Goal: Complete application form: Complete application form

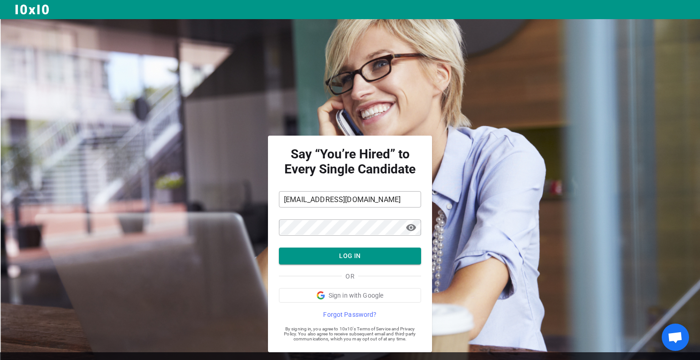
scroll to position [20, 0]
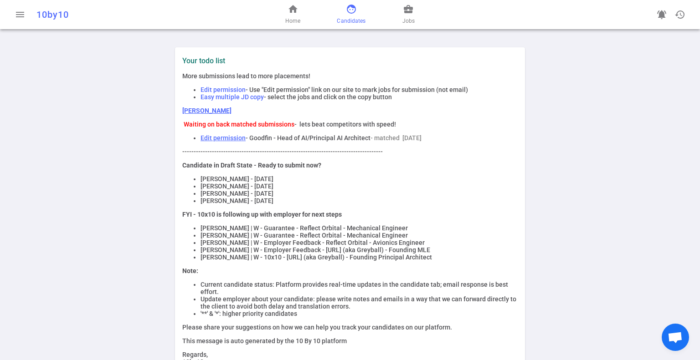
click at [354, 14] on span "face" at bounding box center [351, 9] width 11 height 11
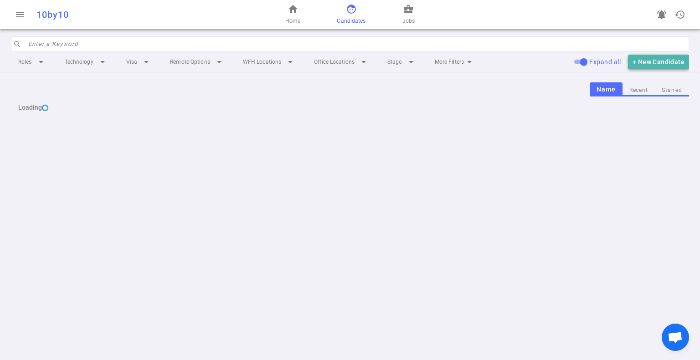
click at [654, 64] on button "+ New Candidate" at bounding box center [658, 62] width 61 height 15
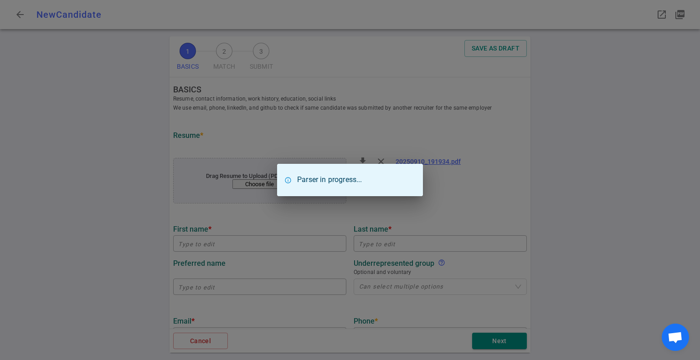
type input "[PERSON_NAME]"
type input "Masologites"
type input "[EMAIL_ADDRESS][DOMAIN_NAME]"
type input "[PHONE_NUMBER]"
type input "[URL][DOMAIN_NAME][PERSON_NAME]"
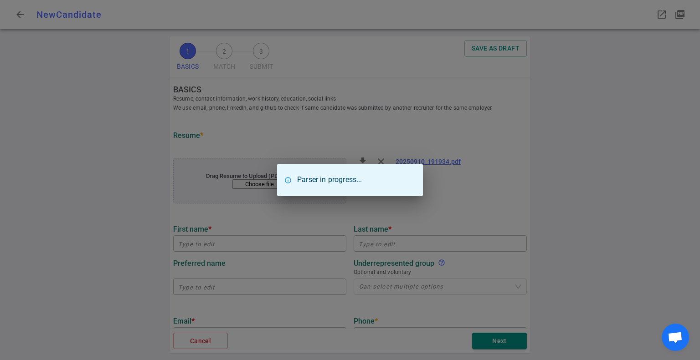
type input "Parabilis Space Technologies"
type textarea "Senior Aerospace Engineer, Design Analytics"
type input "16"
type input "[GEOGRAPHIC_DATA][US_STATE]"
type input "Aerospace Engineering"
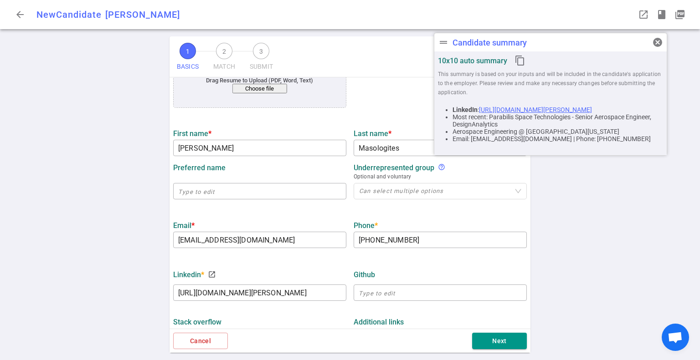
scroll to position [91, 0]
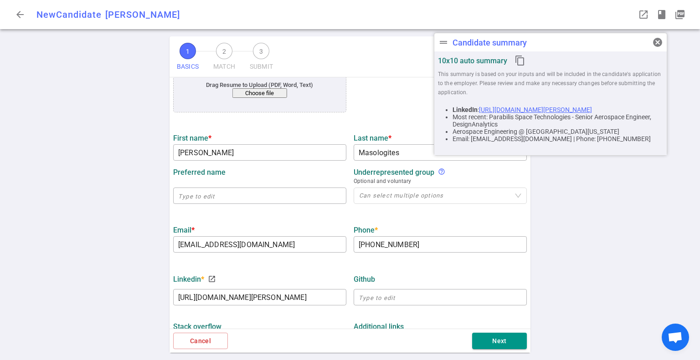
click at [658, 45] on span "cancel" at bounding box center [657, 42] width 11 height 11
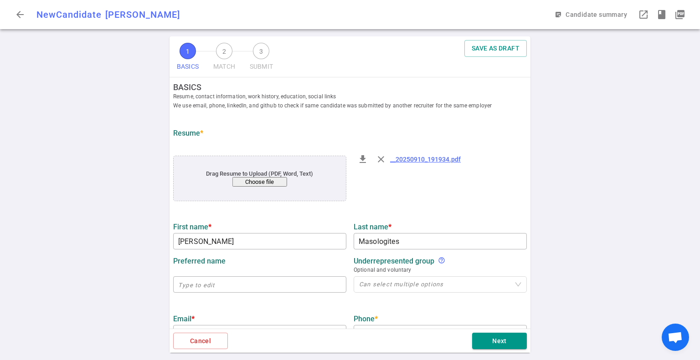
scroll to position [0, 0]
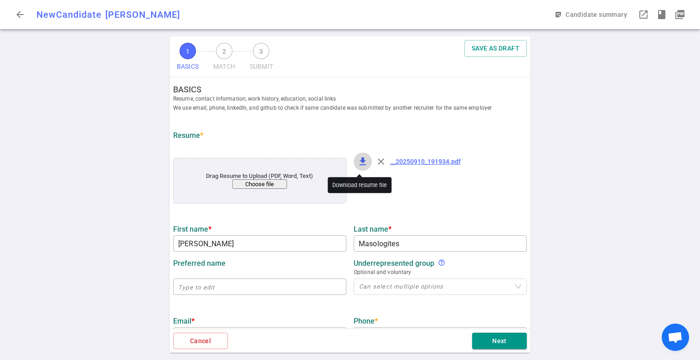
click at [357, 162] on span "file_download" at bounding box center [362, 161] width 11 height 11
click at [267, 185] on button "Choose file" at bounding box center [259, 184] width 55 height 10
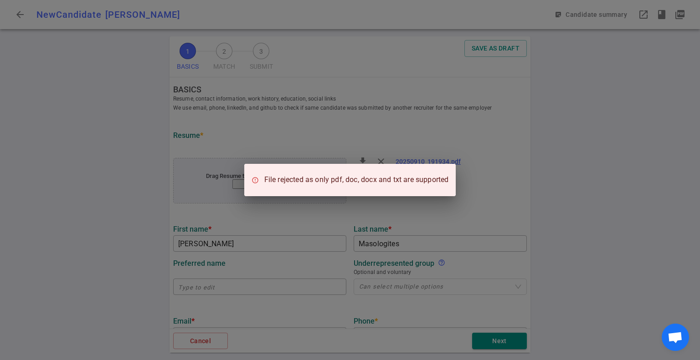
click at [486, 205] on div "File rejected as only pdf, doc, docx and txt are supported" at bounding box center [350, 180] width 700 height 360
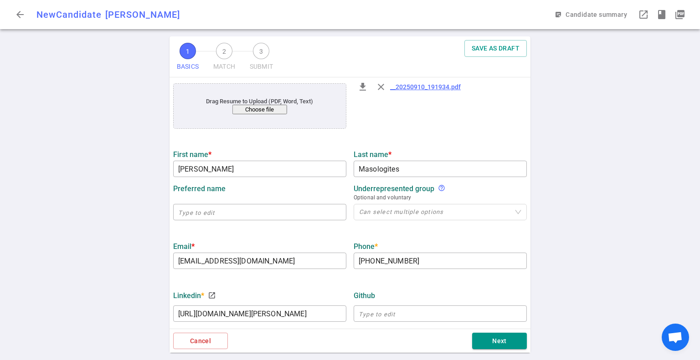
scroll to position [91, 0]
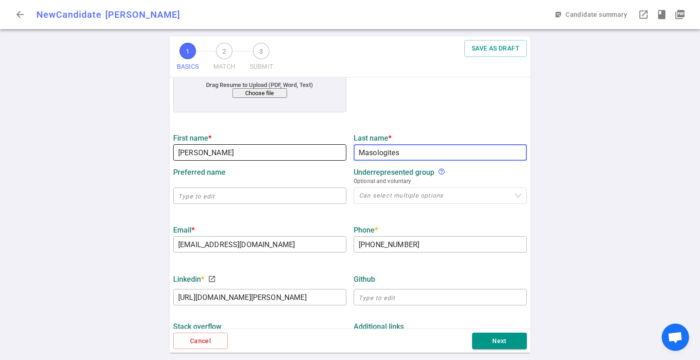
drag, startPoint x: 410, startPoint y: 157, endPoint x: 331, endPoint y: 154, distance: 78.4
click at [331, 154] on div "First name * [PERSON_NAME] ​ Last name * Masologites ​" at bounding box center [349, 144] width 361 height 32
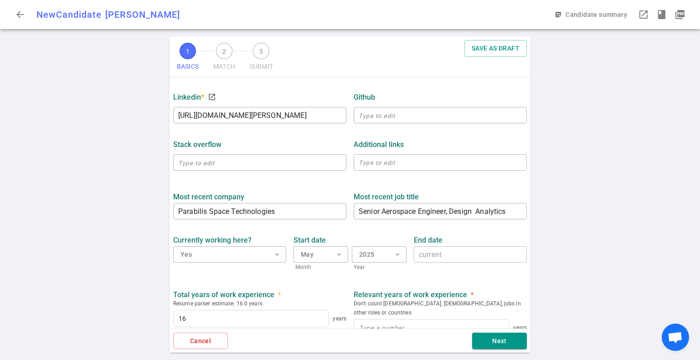
scroll to position [319, 0]
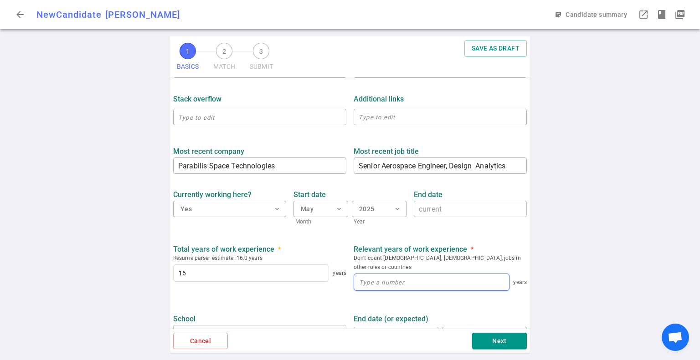
click at [410, 277] on input at bounding box center [431, 282] width 155 height 16
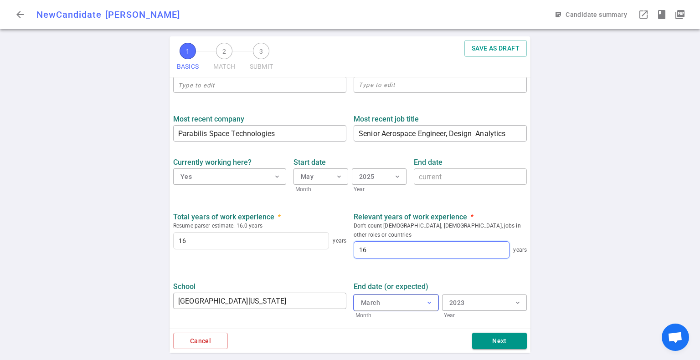
scroll to position [381, 0]
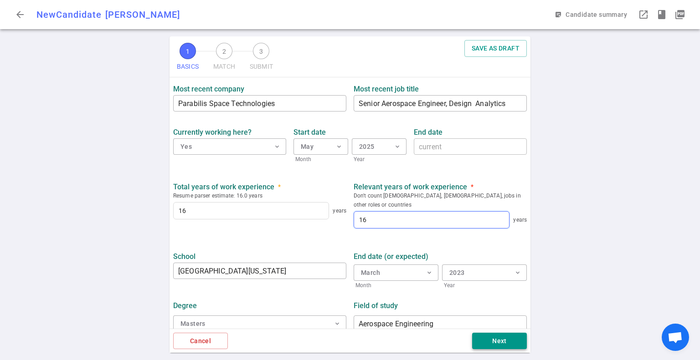
type input "16"
click at [501, 346] on button "Next" at bounding box center [499, 341] width 55 height 17
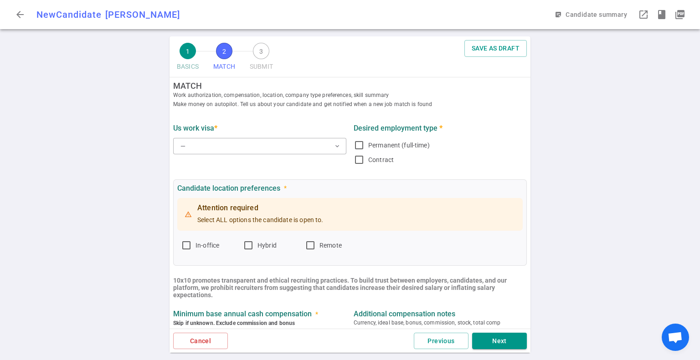
scroll to position [0, 0]
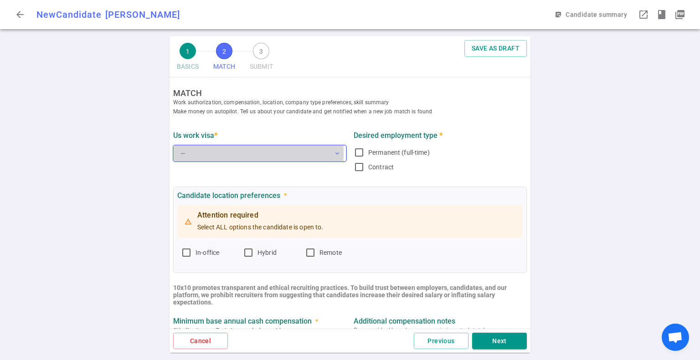
click at [207, 154] on button "— expand_more" at bounding box center [259, 153] width 173 height 16
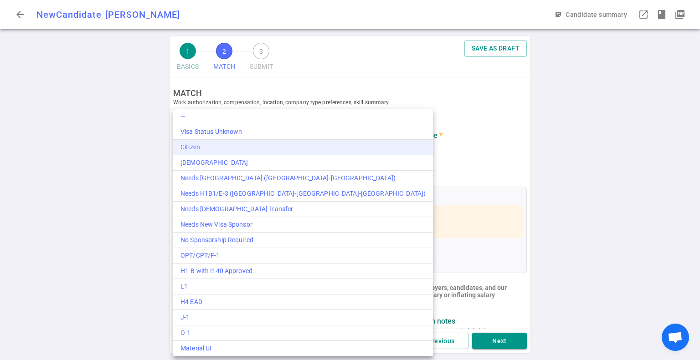
click at [220, 145] on div "Citizen" at bounding box center [302, 148] width 245 height 10
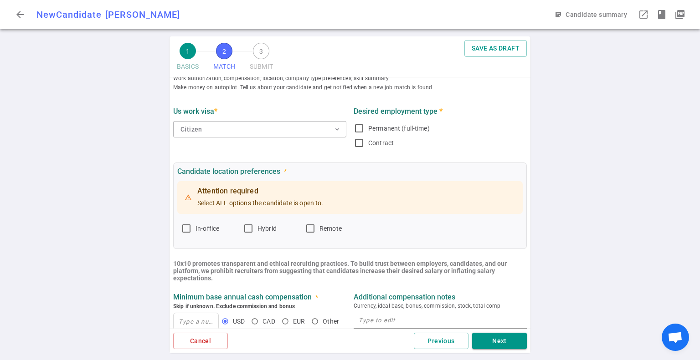
scroll to position [46, 0]
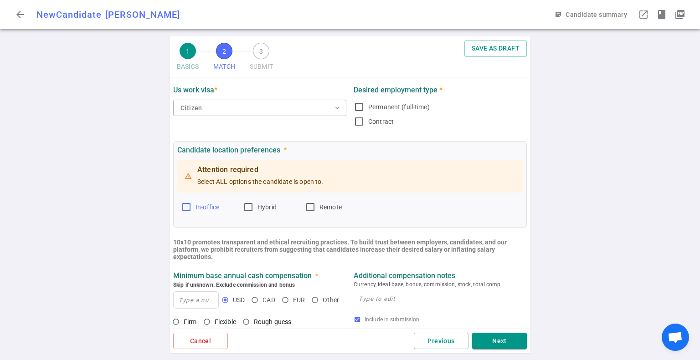
drag, startPoint x: 189, startPoint y: 206, endPoint x: 231, endPoint y: 210, distance: 43.0
click at [193, 208] on label "In-office" at bounding box center [208, 207] width 55 height 15
click at [192, 208] on input "In-office" at bounding box center [186, 207] width 11 height 11
checkbox input "true"
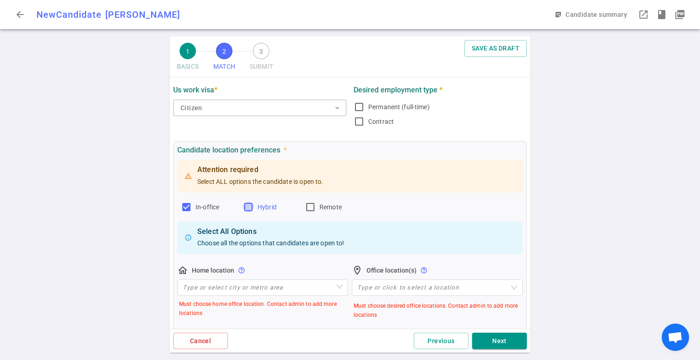
drag, startPoint x: 244, startPoint y: 207, endPoint x: 262, endPoint y: 207, distance: 18.7
click at [246, 207] on input "Hybrid" at bounding box center [248, 207] width 11 height 11
checkbox input "true"
drag, startPoint x: 302, startPoint y: 206, endPoint x: 312, endPoint y: 207, distance: 9.6
click at [305, 207] on div "In-office Hybrid Remote" at bounding box center [350, 207] width 338 height 15
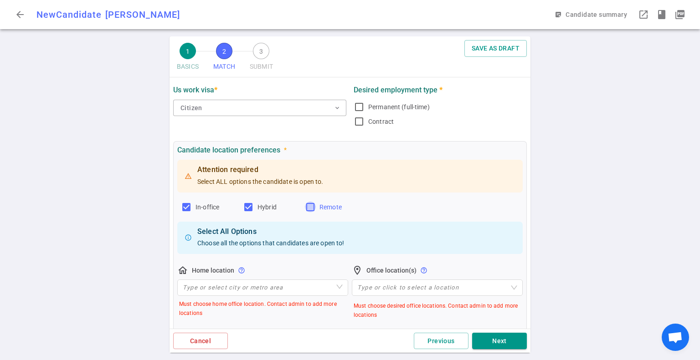
click at [312, 207] on input "Remote" at bounding box center [310, 207] width 11 height 11
checkbox input "true"
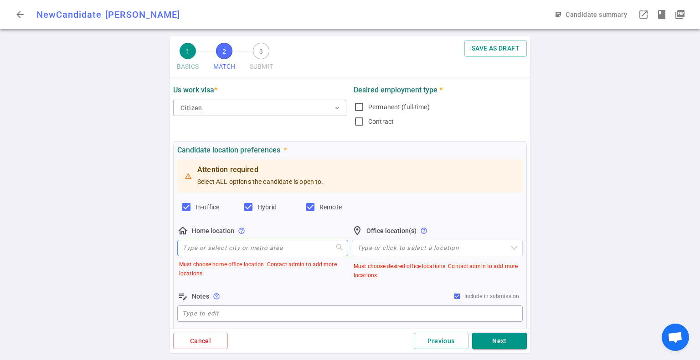
click at [269, 242] on input "search" at bounding box center [263, 248] width 160 height 15
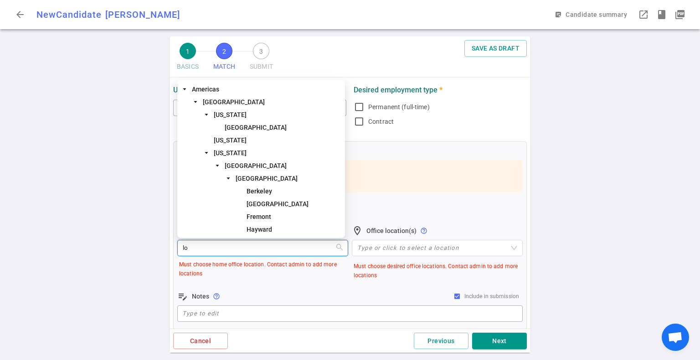
type input "los"
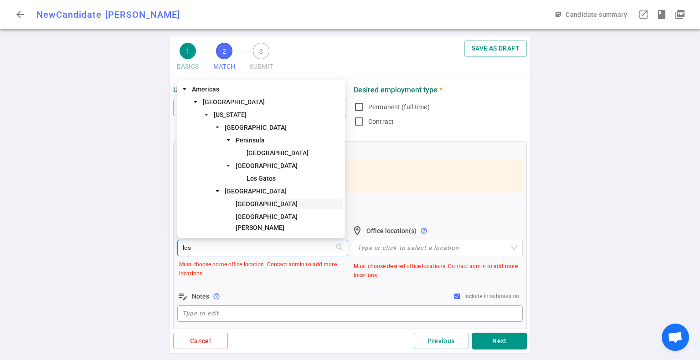
click at [276, 210] on span "[GEOGRAPHIC_DATA]" at bounding box center [288, 204] width 109 height 11
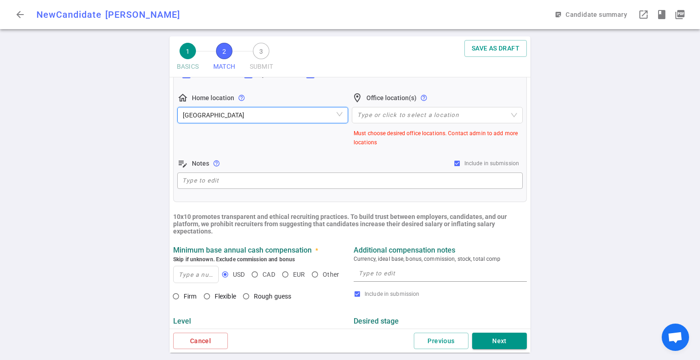
scroll to position [182, 0]
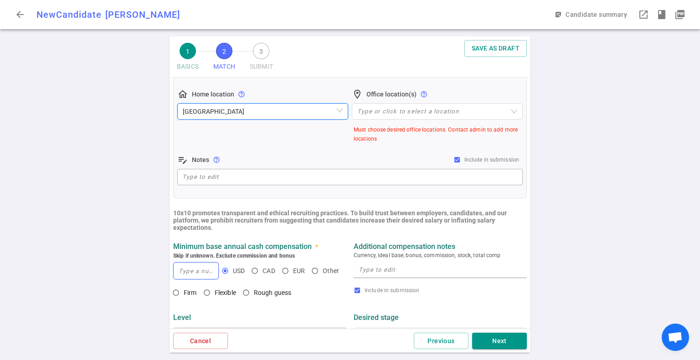
drag, startPoint x: 189, startPoint y: 272, endPoint x: 201, endPoint y: 271, distance: 11.9
click at [190, 272] on input at bounding box center [196, 271] width 45 height 16
type input "160,000"
click at [388, 263] on div "x" at bounding box center [440, 270] width 173 height 16
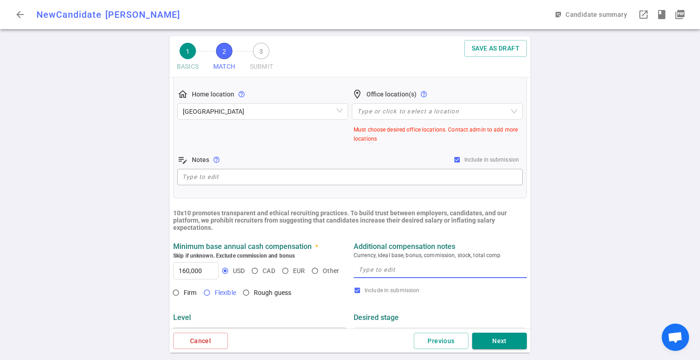
click at [213, 294] on input "Flexible" at bounding box center [206, 292] width 15 height 15
radio input "true"
click at [359, 274] on textarea at bounding box center [440, 270] width 163 height 10
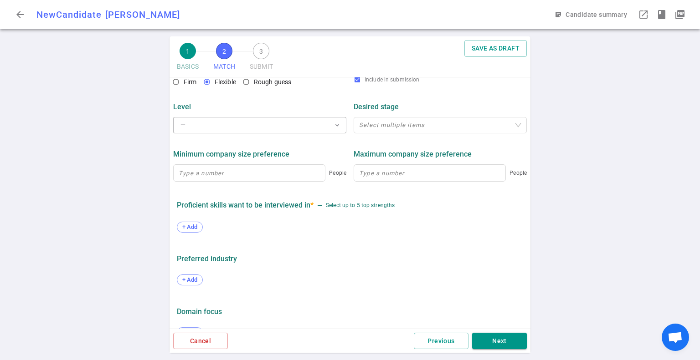
scroll to position [414, 0]
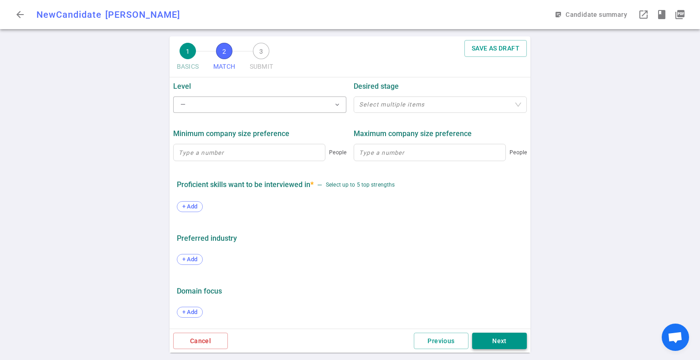
type textarea "175000"
click at [500, 343] on button "Next" at bounding box center [499, 341] width 55 height 17
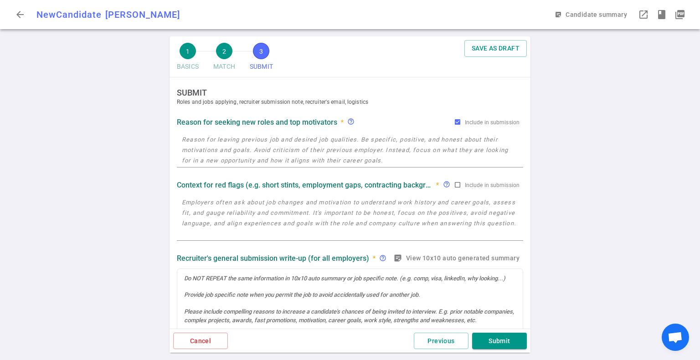
scroll to position [0, 0]
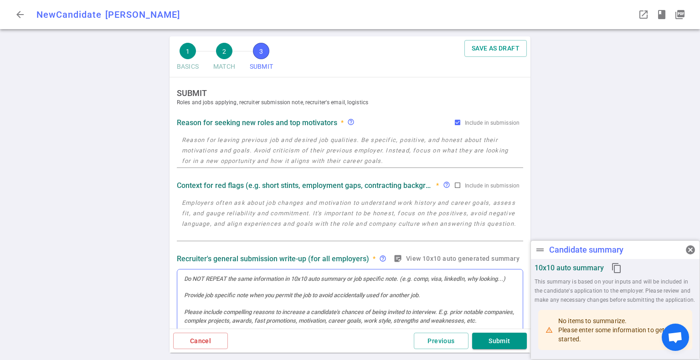
click at [234, 300] on div at bounding box center [349, 312] width 345 height 84
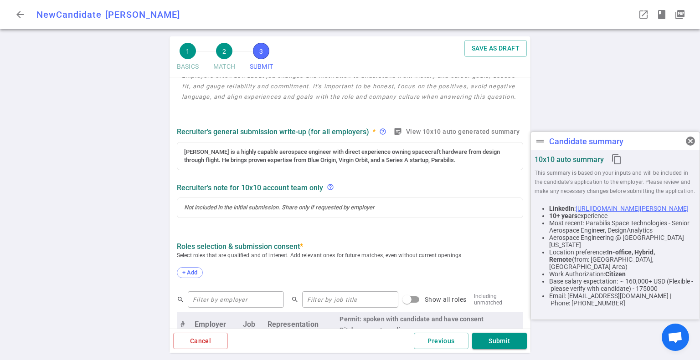
scroll to position [108, 0]
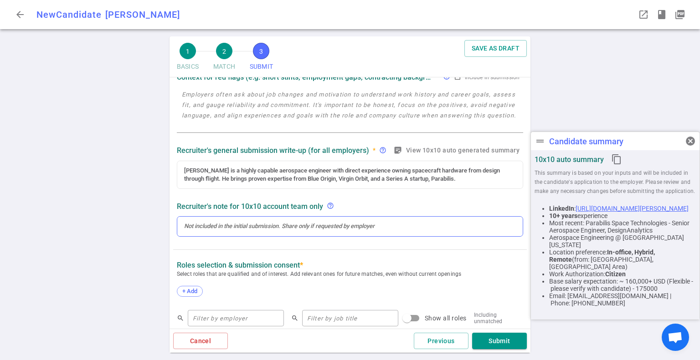
click at [322, 226] on div at bounding box center [350, 226] width 332 height 8
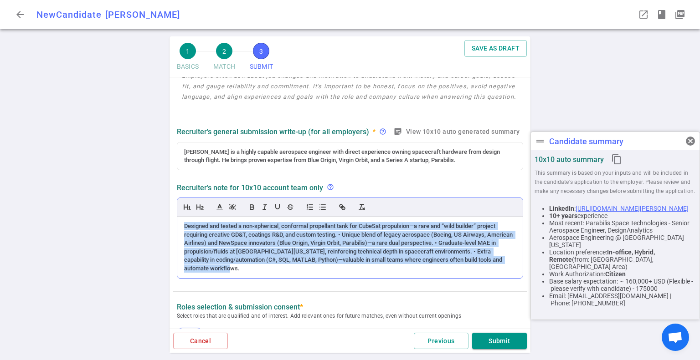
drag, startPoint x: 179, startPoint y: 225, endPoint x: 294, endPoint y: 269, distance: 123.5
click at [294, 269] on div "Designed and tested a non-spherical, conformal propellant tank for CubeSat prop…" at bounding box center [349, 247] width 345 height 61
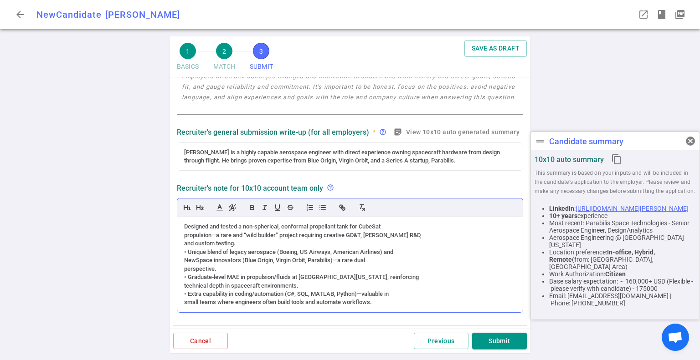
click at [415, 239] on div "propulsion—a rare and “wild builder” project requiring creative GD&T, [PERSON_N…" at bounding box center [350, 235] width 332 height 8
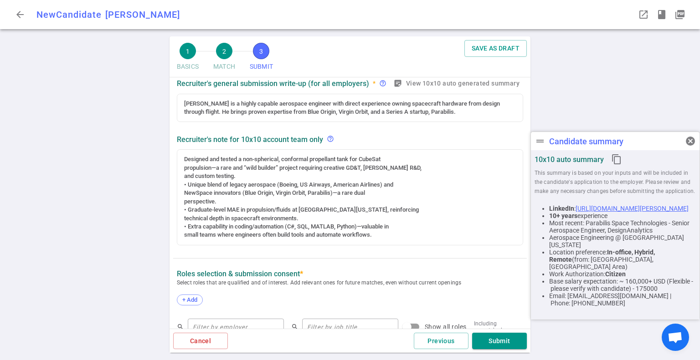
scroll to position [154, 0]
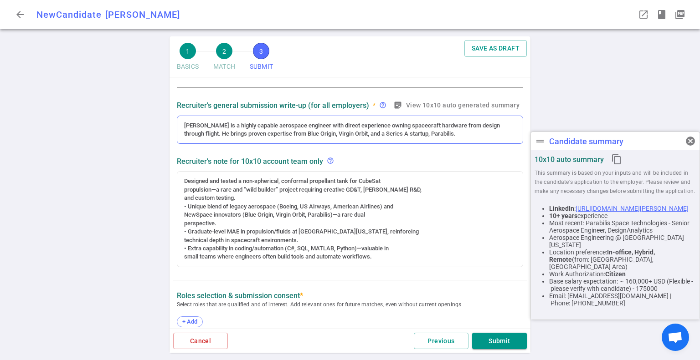
click at [493, 132] on div "[PERSON_NAME] is a highly capable aerospace engineer with direct experience own…" at bounding box center [350, 130] width 332 height 17
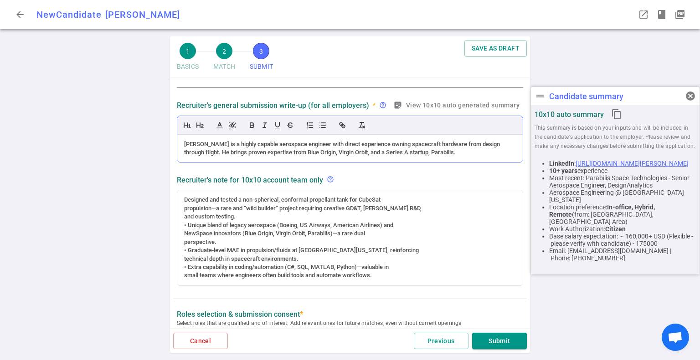
scroll to position [172, 0]
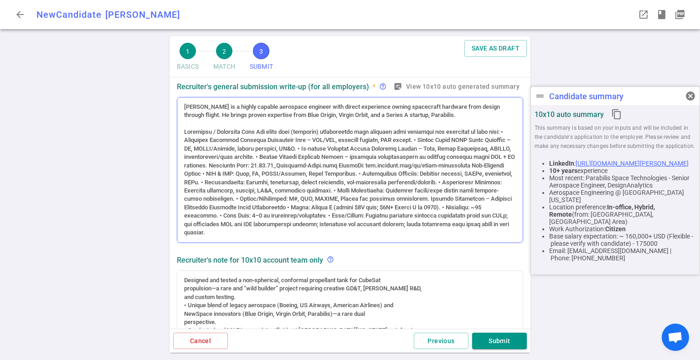
drag, startPoint x: 175, startPoint y: 150, endPoint x: 279, endPoint y: 158, distance: 104.6
click at [278, 165] on div "Recruiter's general submission write-up (for all employers) * help_outline stic…" at bounding box center [350, 161] width 354 height 167
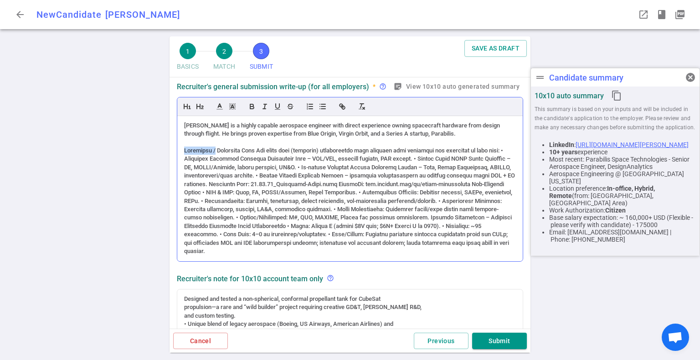
scroll to position [191, 0]
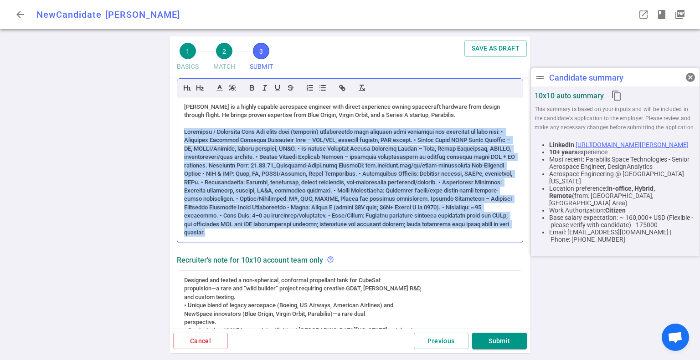
drag, startPoint x: 183, startPoint y: 131, endPoint x: 428, endPoint y: 220, distance: 261.3
click at [425, 233] on div "[PERSON_NAME] is a highly capable aerospace engineer with direct experience own…" at bounding box center [349, 169] width 345 height 145
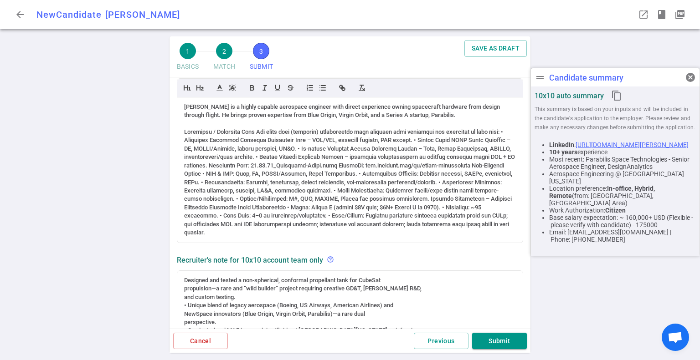
scroll to position [113, 0]
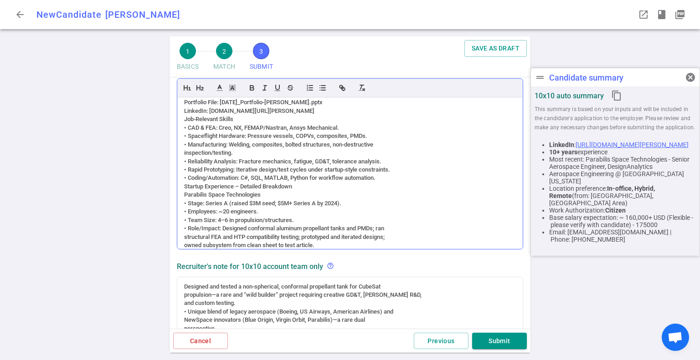
click at [453, 177] on div "• Coding/Automation: C#, SQL, MATLAB, Python for workflow automation." at bounding box center [350, 178] width 332 height 8
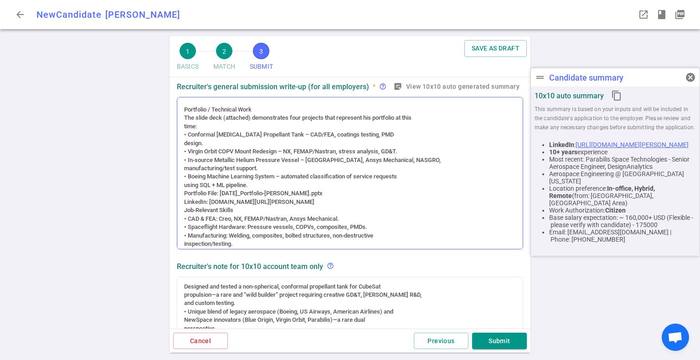
scroll to position [0, 0]
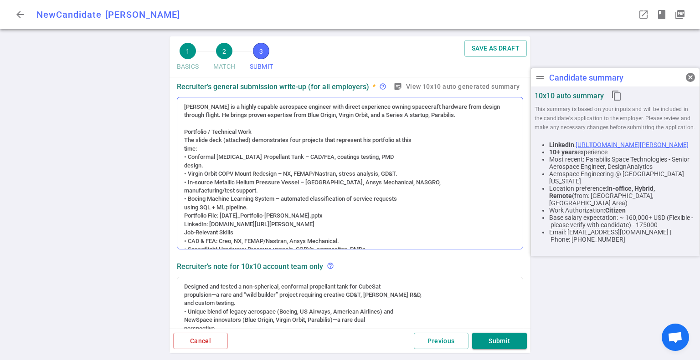
click at [486, 115] on div "[PERSON_NAME] is a highly capable aerospace engineer with direct experience own…" at bounding box center [350, 111] width 332 height 17
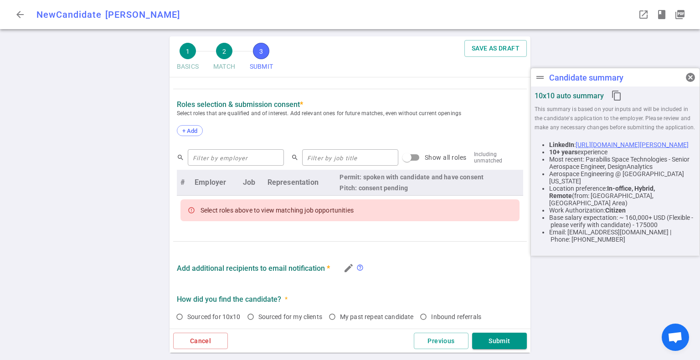
scroll to position [510, 0]
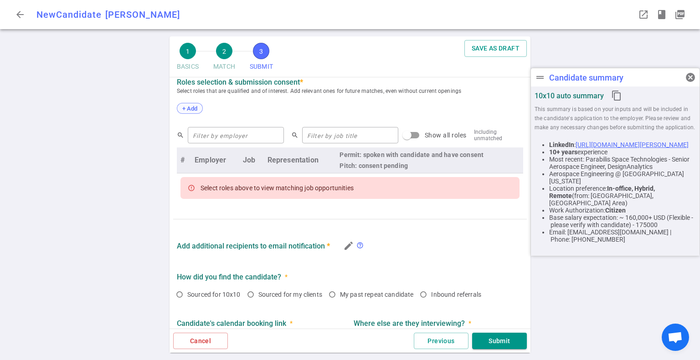
click at [186, 108] on span "+ Add" at bounding box center [189, 108] width 21 height 7
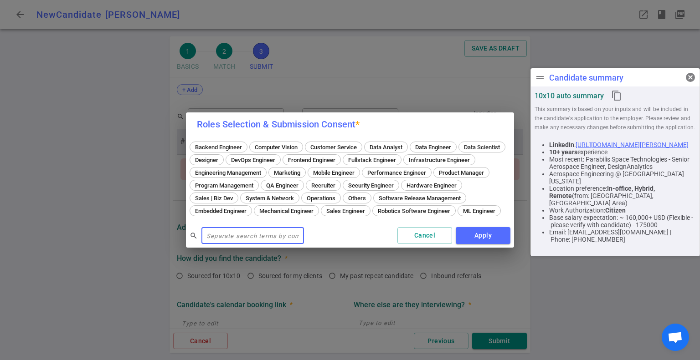
scroll to position [491, 0]
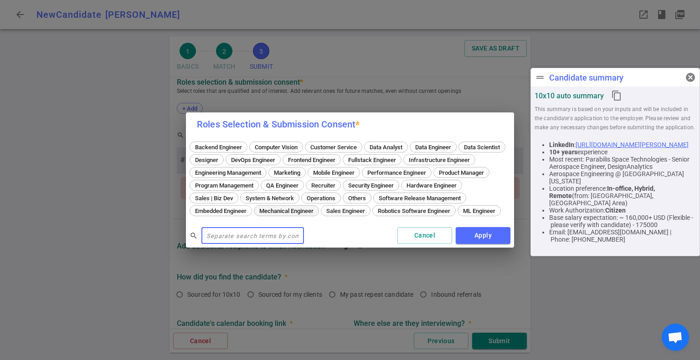
click at [317, 208] on span "Mechanical Engineer" at bounding box center [286, 211] width 61 height 7
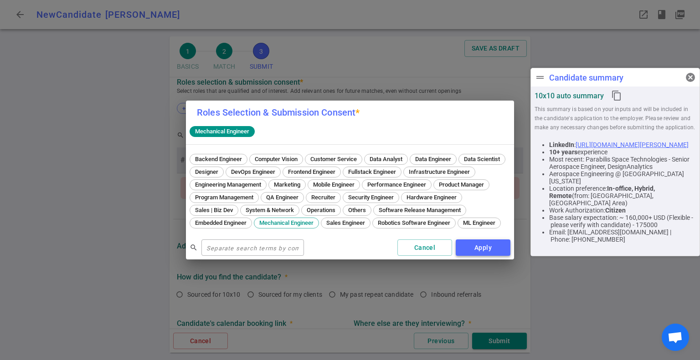
click at [474, 250] on button "Apply" at bounding box center [483, 248] width 55 height 17
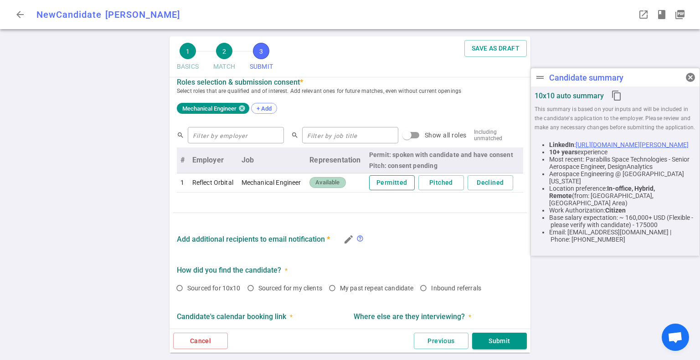
click at [390, 185] on button "Permitted" at bounding box center [392, 182] width 46 height 15
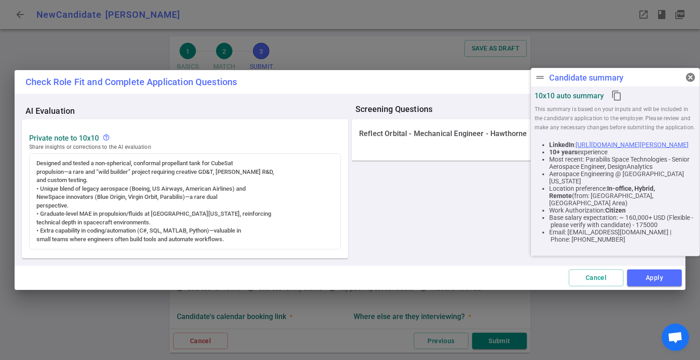
click at [693, 77] on span "cancel" at bounding box center [690, 77] width 11 height 11
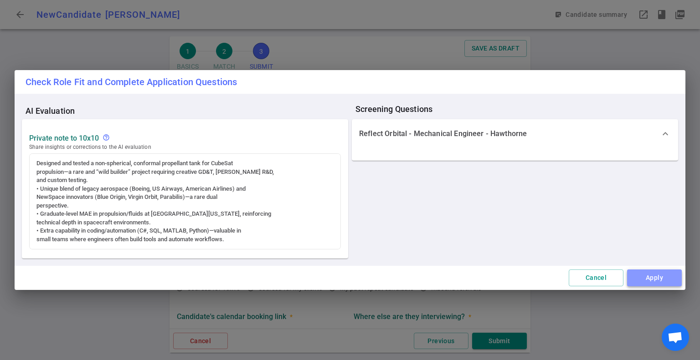
click at [643, 277] on button "Apply" at bounding box center [654, 278] width 55 height 17
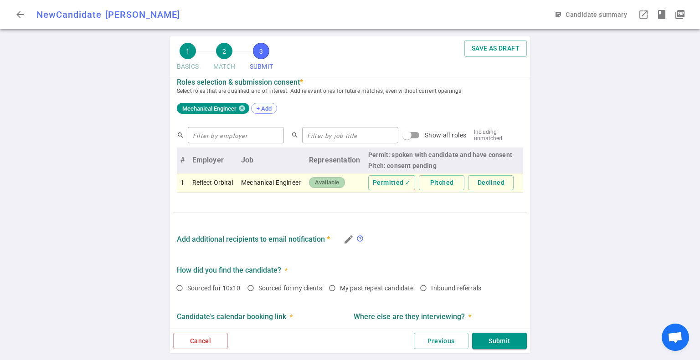
scroll to position [537, 0]
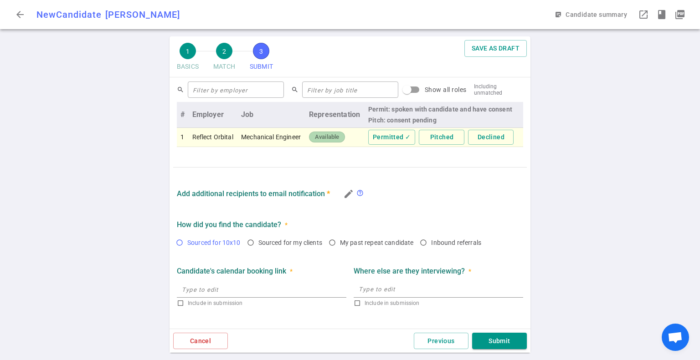
click at [177, 244] on input "Sourced for 10x10" at bounding box center [179, 242] width 15 height 15
radio input "true"
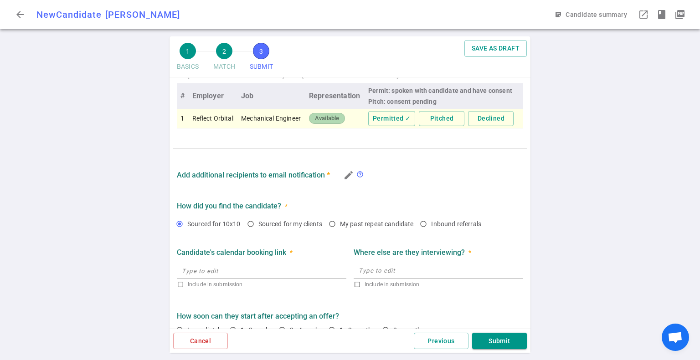
scroll to position [573, 0]
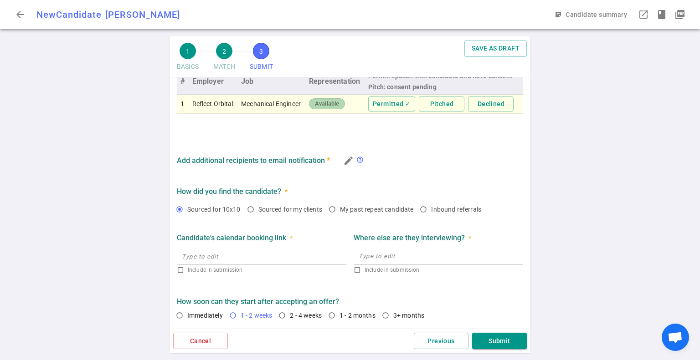
drag, startPoint x: 242, startPoint y: 316, endPoint x: 233, endPoint y: 315, distance: 8.7
click at [237, 315] on label "1 - 2 weeks" at bounding box center [250, 315] width 51 height 15
click at [237, 315] on input "1 - 2 weeks" at bounding box center [232, 315] width 15 height 15
radio input "true"
click at [498, 339] on button "Submit" at bounding box center [499, 341] width 55 height 17
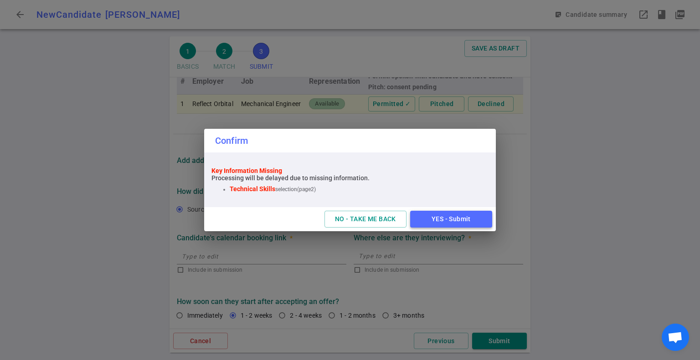
click at [446, 218] on button "YES - Submit" at bounding box center [451, 219] width 82 height 17
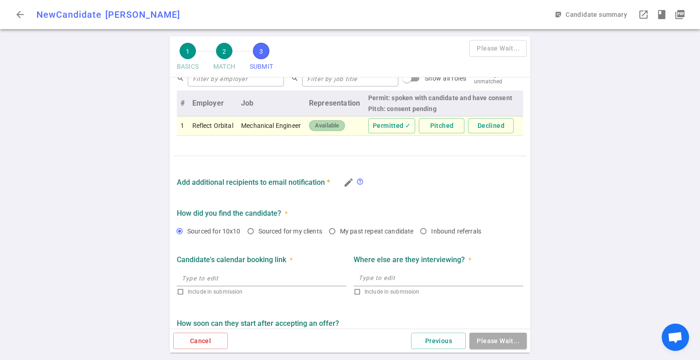
scroll to position [145, 0]
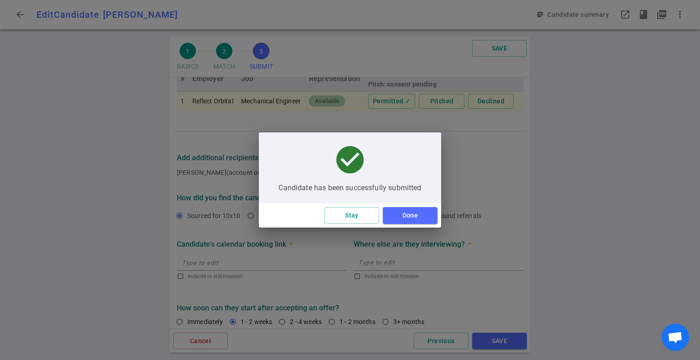
click at [405, 206] on div "Stay Done" at bounding box center [350, 216] width 182 height 24
